Goal: Complete application form

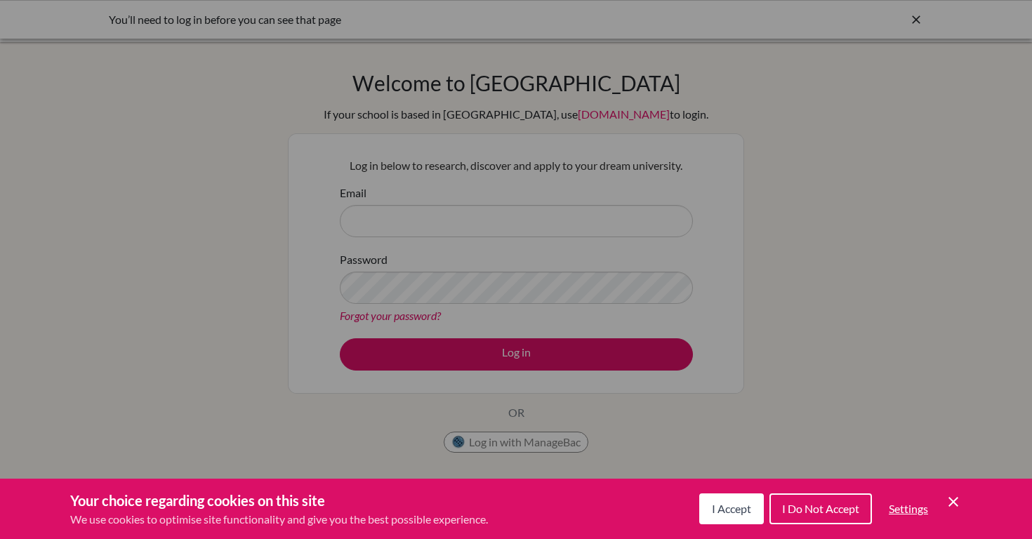
click at [733, 506] on span "I Accept" at bounding box center [731, 508] width 39 height 13
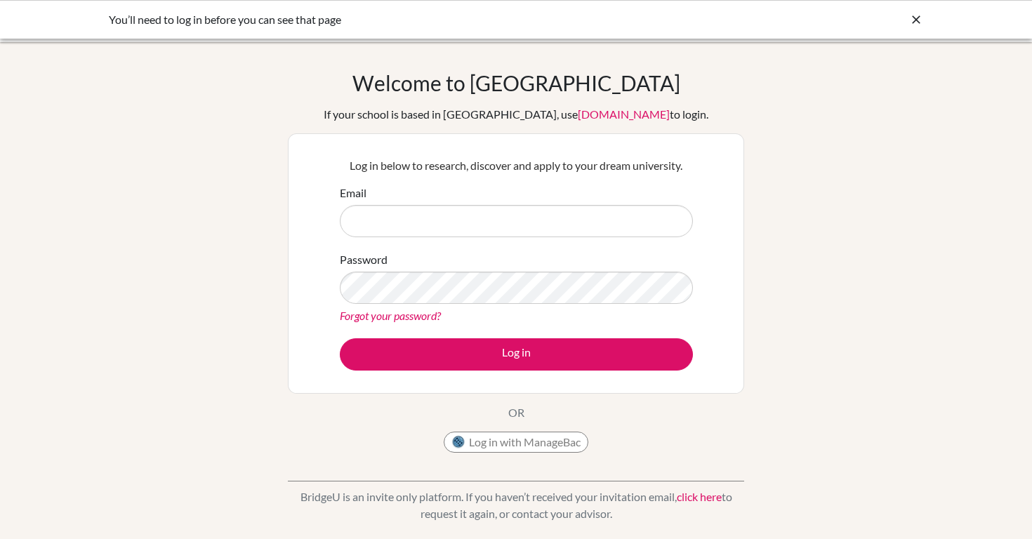
click at [398, 223] on input "Email" at bounding box center [516, 221] width 353 height 32
type input "[EMAIL_ADDRESS][DOMAIN_NAME]"
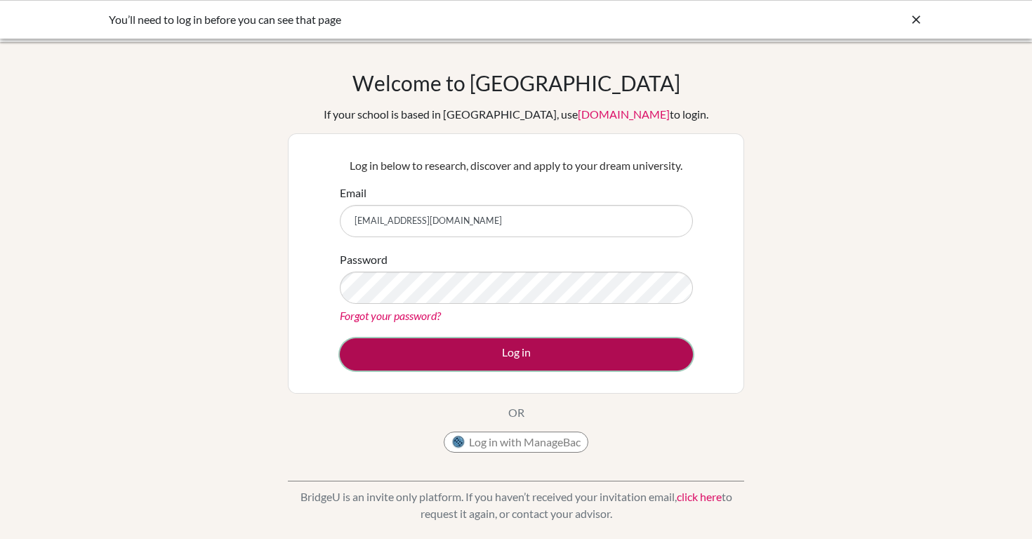
click at [430, 346] on button "Log in" at bounding box center [516, 354] width 353 height 32
click at [451, 345] on button "Log in" at bounding box center [516, 354] width 353 height 32
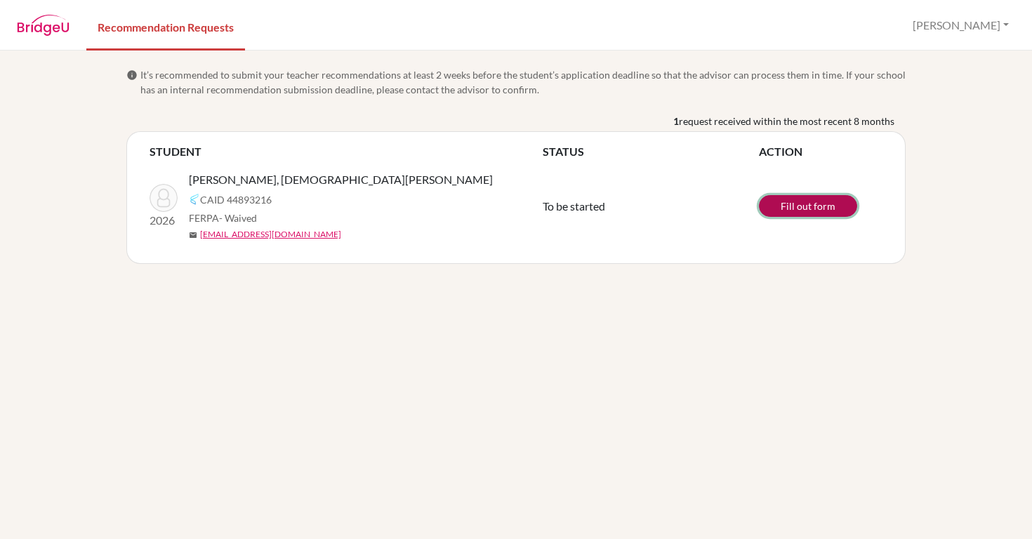
click at [797, 206] on link "Fill out form" at bounding box center [808, 206] width 98 height 22
